Goal: Task Accomplishment & Management: Complete application form

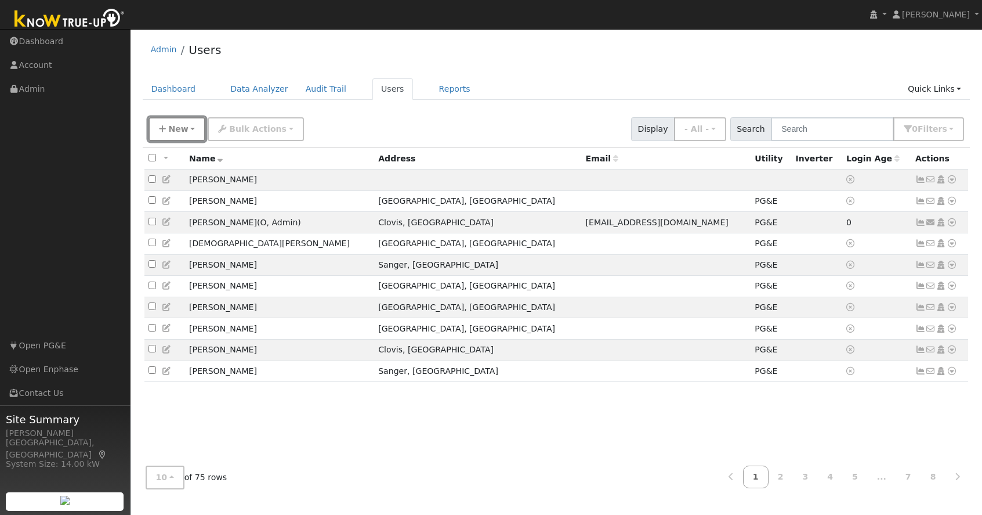
click at [190, 131] on button "New" at bounding box center [177, 129] width 57 height 24
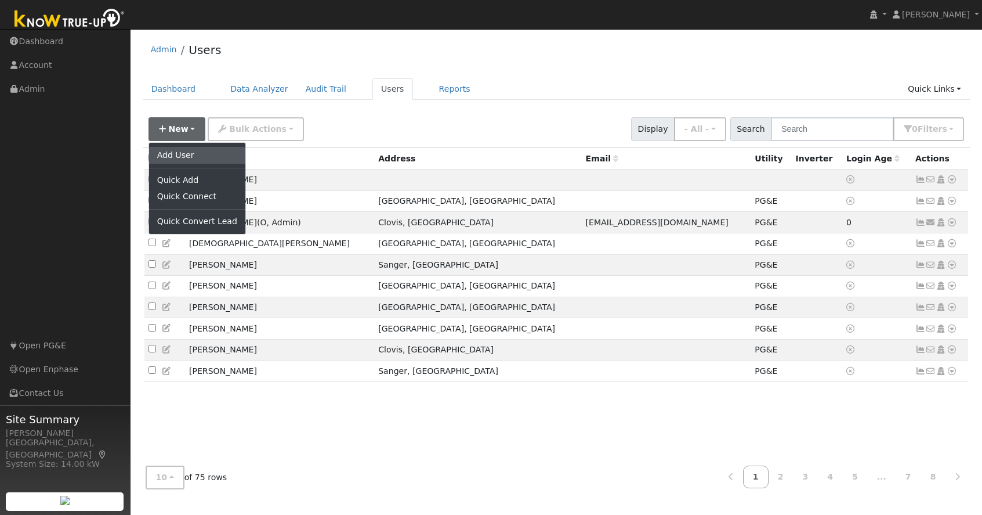
click at [190, 158] on link "Add User" at bounding box center [197, 155] width 96 height 16
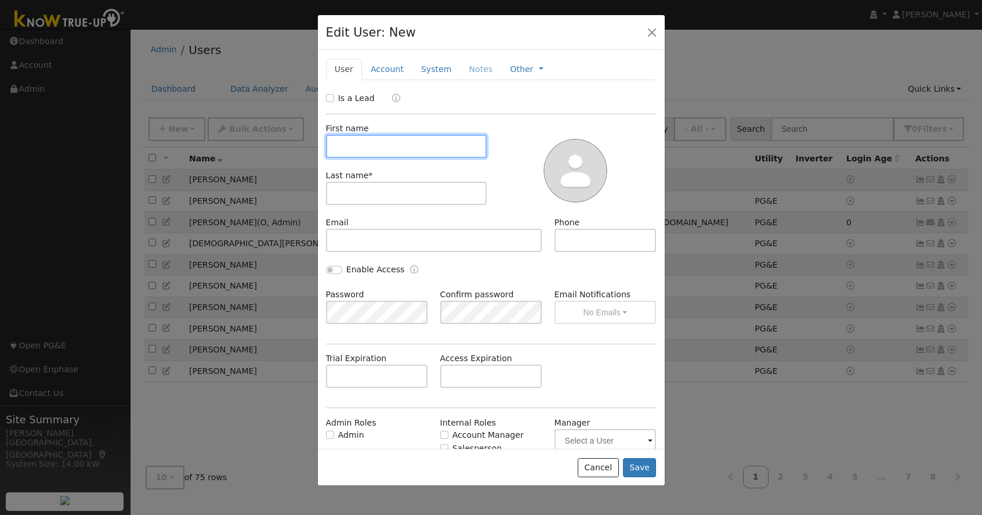
paste input "[PERSON_NAME]"
type input "[PERSON_NAME]"
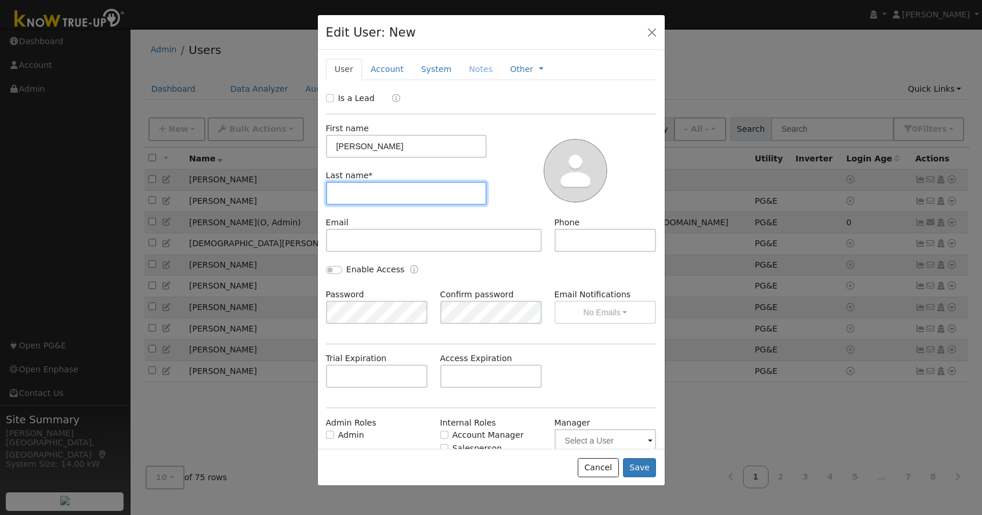
click at [367, 191] on input "text" at bounding box center [406, 193] width 161 height 23
paste input "[PERSON_NAME]"
click at [365, 196] on input "[PERSON_NAME]" at bounding box center [406, 193] width 161 height 23
type input "[PERSON_NAME]"
click at [571, 349] on div "Is a Lead First name [PERSON_NAME] Last name * [PERSON_NAME] Email Phone Enable…" at bounding box center [491, 298] width 331 height 413
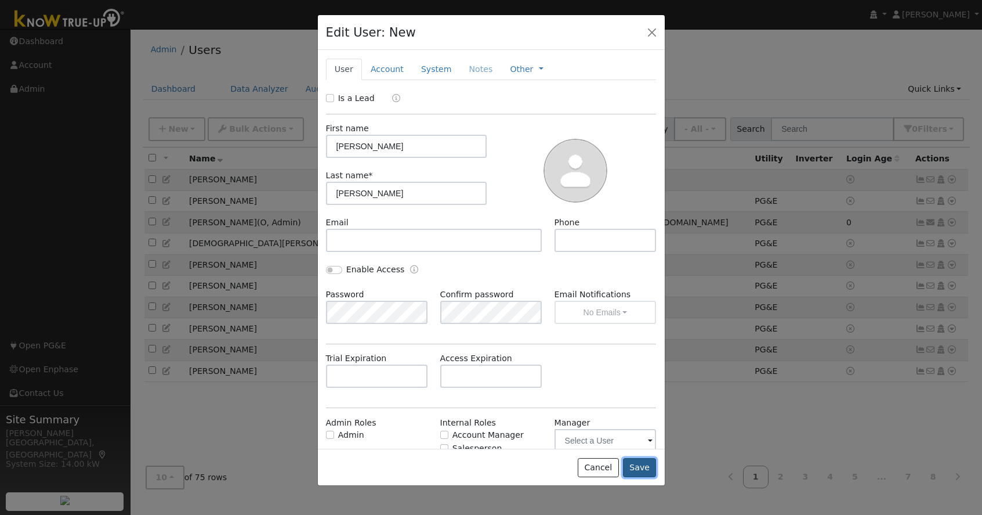
click at [639, 468] on button "Save" at bounding box center [640, 468] width 34 height 20
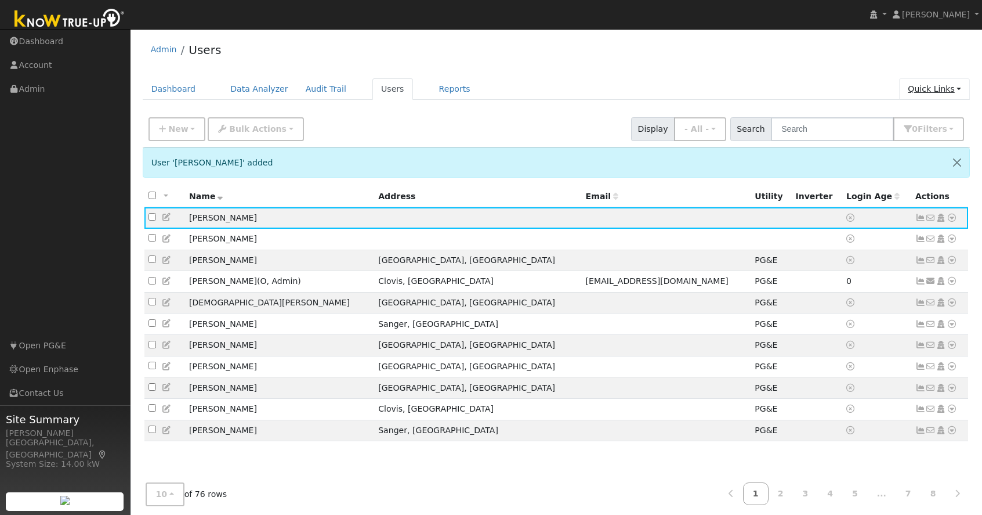
click at [945, 91] on link "Quick Links" at bounding box center [934, 88] width 71 height 21
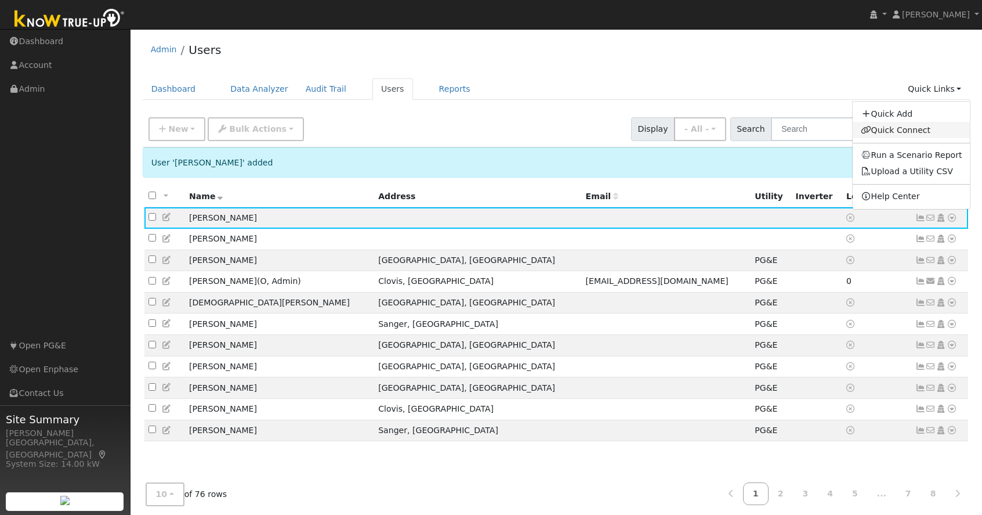
click at [903, 128] on link "Quick Connect" at bounding box center [912, 130] width 118 height 16
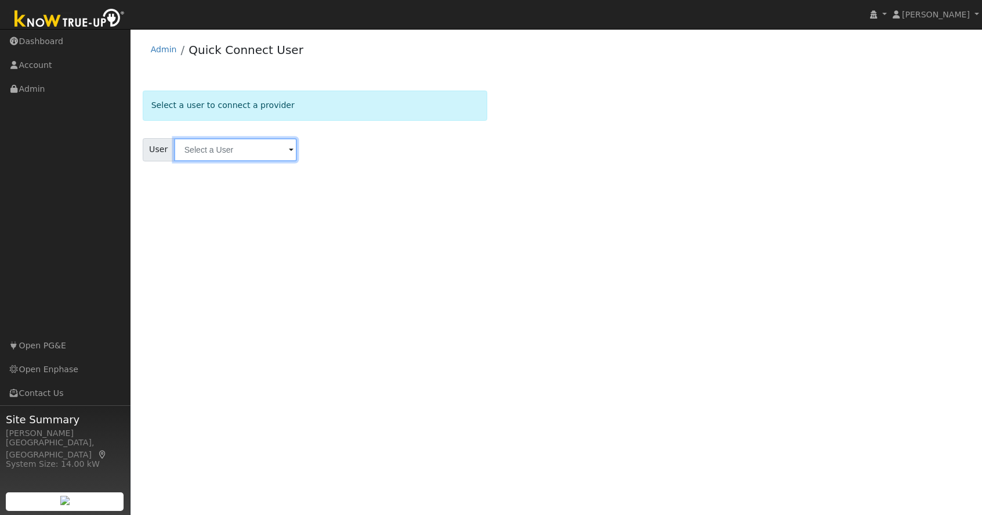
click at [235, 151] on input "text" at bounding box center [235, 149] width 123 height 23
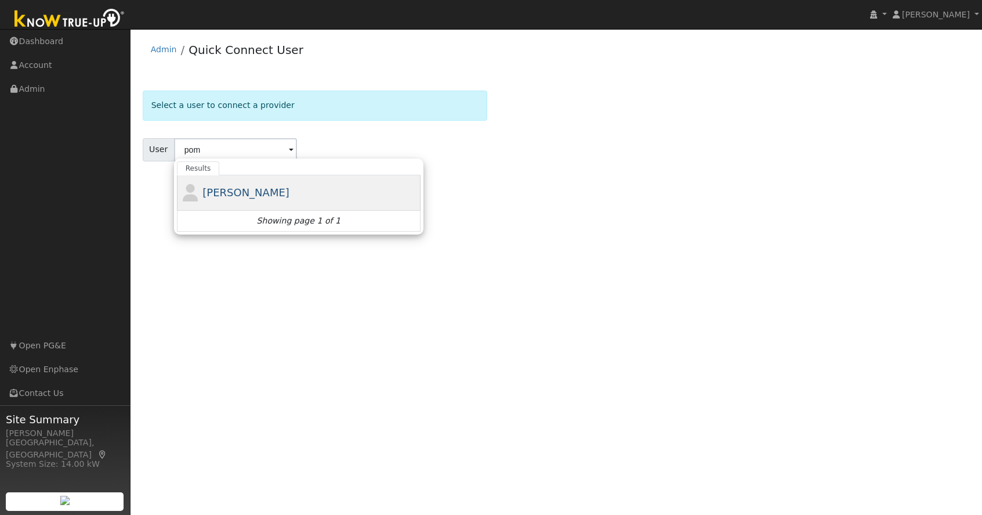
click at [227, 197] on span "[PERSON_NAME]" at bounding box center [245, 192] width 87 height 12
type input "[PERSON_NAME]"
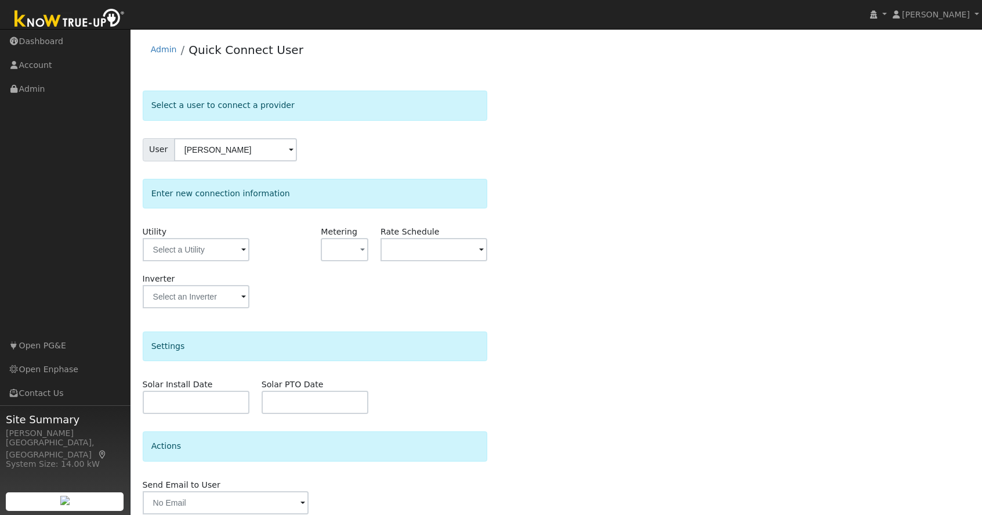
scroll to position [48, 0]
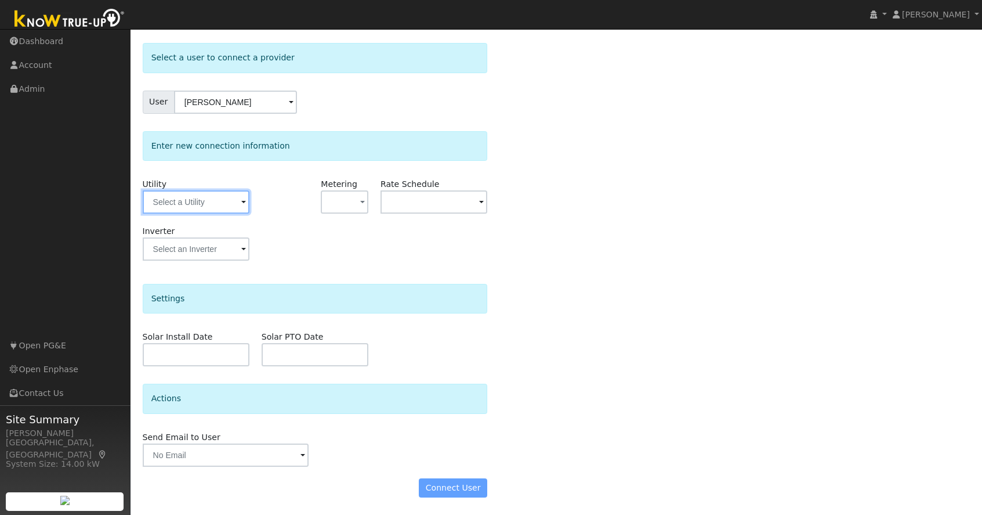
click at [196, 204] on input "text" at bounding box center [196, 201] width 107 height 23
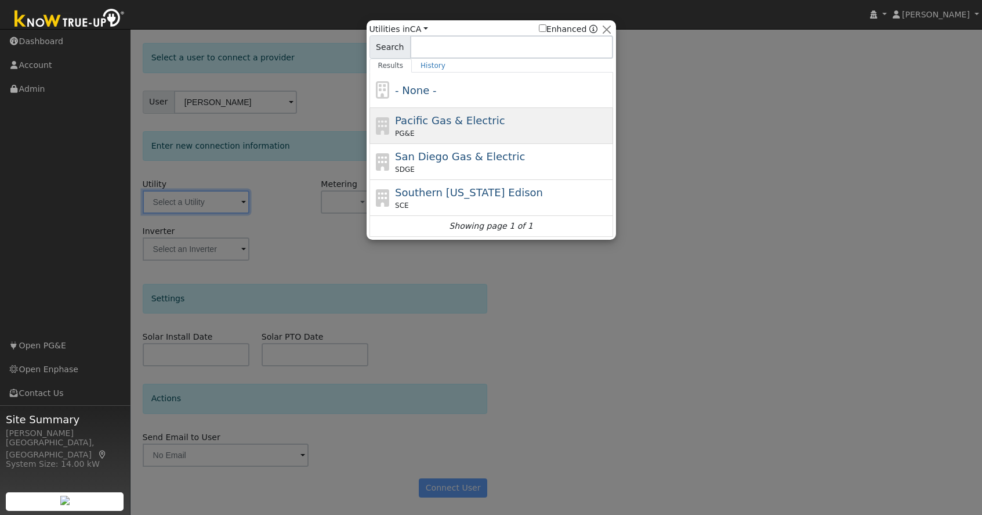
click at [425, 128] on div "Pacific Gas & Electric PG&E" at bounding box center [502, 126] width 215 height 26
type input "PG&E"
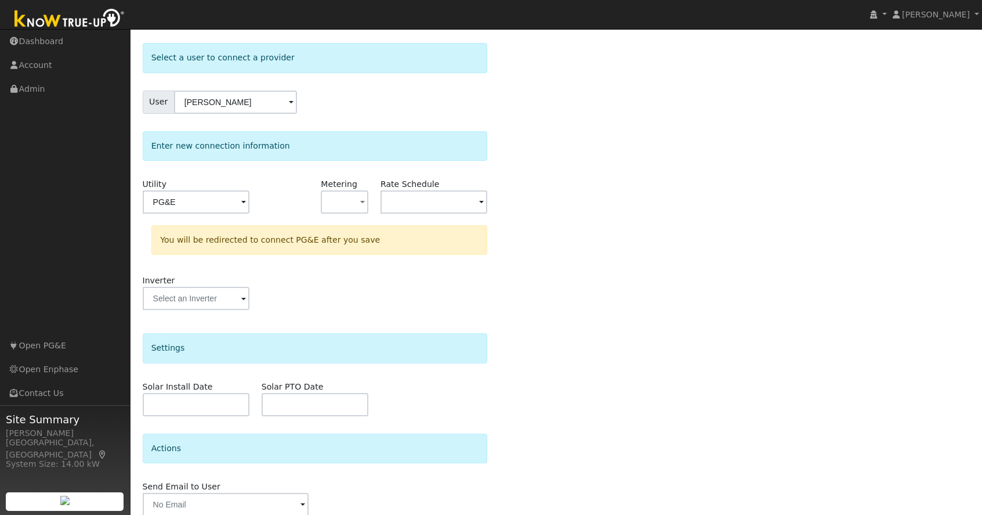
scroll to position [97, 0]
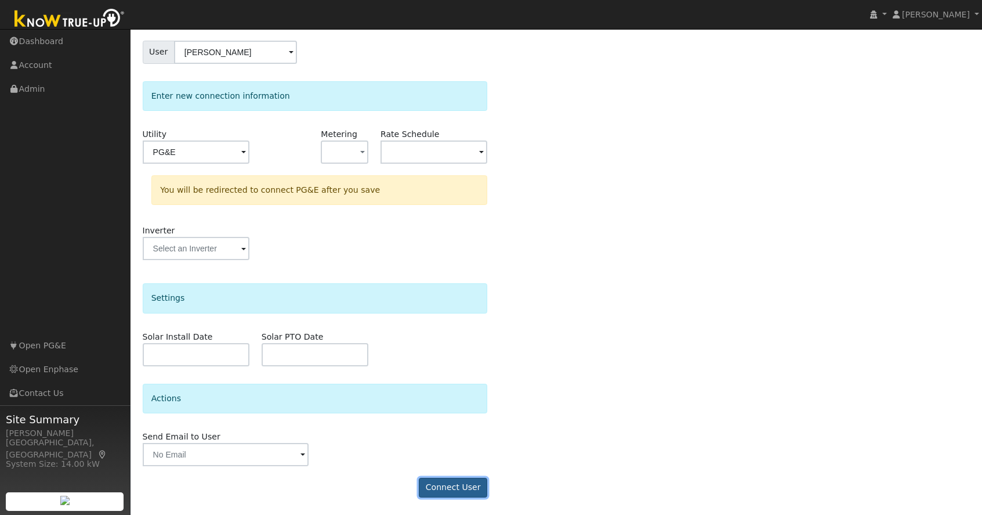
click at [458, 487] on button "Connect User" at bounding box center [453, 488] width 68 height 20
